Goal: Check status: Check status

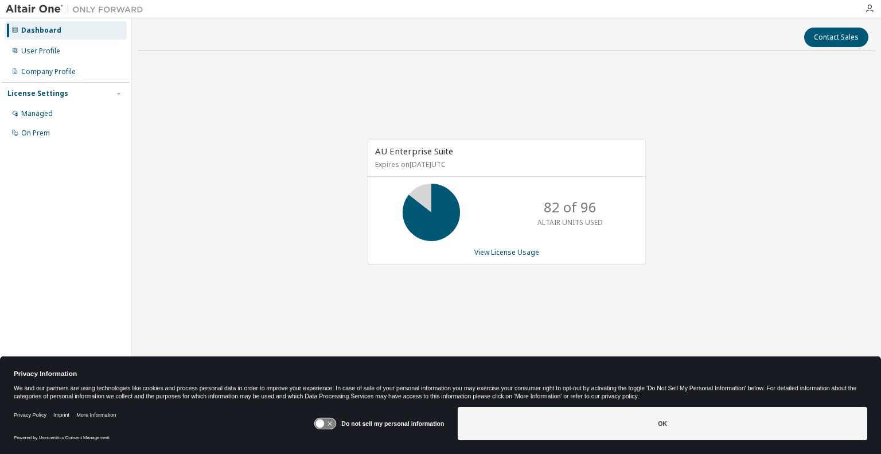
click at [171, 104] on div "AU Enterprise Suite Expires on November 30, 2025 UTC 82 of 96 ALTAIR UNITS USED…" at bounding box center [506, 207] width 737 height 295
click at [765, 126] on div "AU Enterprise Suite Expires on November 30, 2025 UTC 91 of 96 ALTAIR UNITS USED…" at bounding box center [506, 207] width 737 height 295
drag, startPoint x: 580, startPoint y: 302, endPoint x: 540, endPoint y: 335, distance: 52.1
click at [540, 336] on div "AU Enterprise Suite Expires on November 30, 2025 UTC 51 of 96 ALTAIR UNITS USED…" at bounding box center [506, 207] width 737 height 295
